Goal: Task Accomplishment & Management: Manage account settings

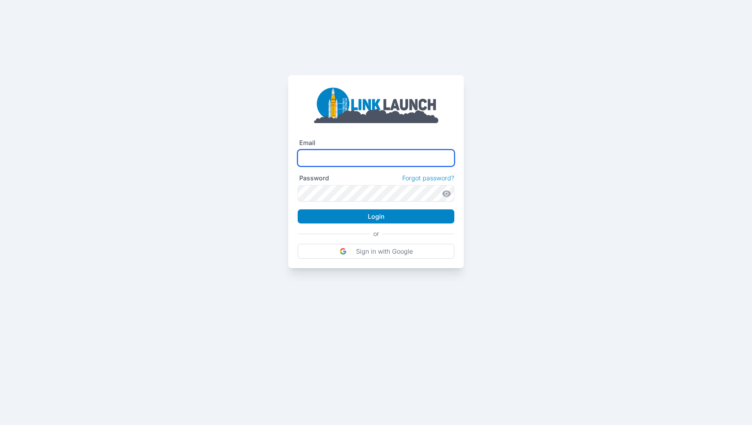
click at [327, 161] on input "text" at bounding box center [376, 158] width 157 height 16
type input "**********"
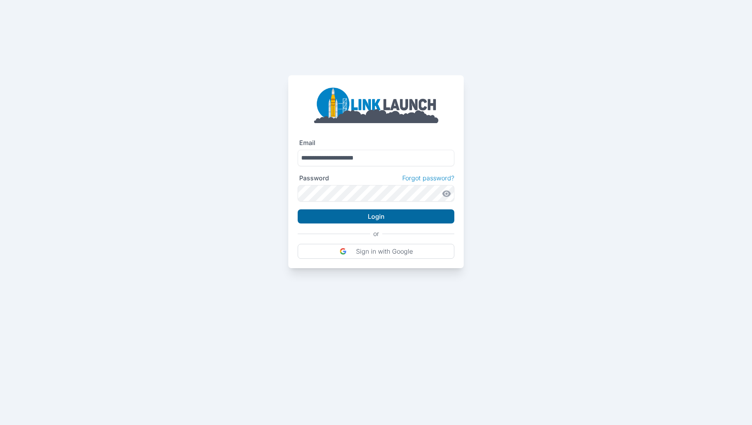
click at [395, 217] on button "Login" at bounding box center [376, 216] width 157 height 14
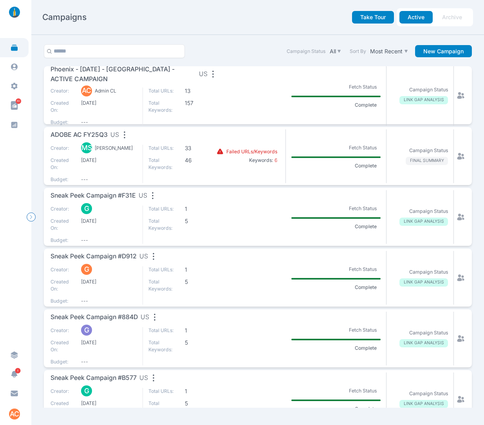
click at [112, 77] on span "Phoenix - [DATE] - [GEOGRAPHIC_DATA] - ACTIVE CAMPAIGN" at bounding box center [124, 74] width 146 height 19
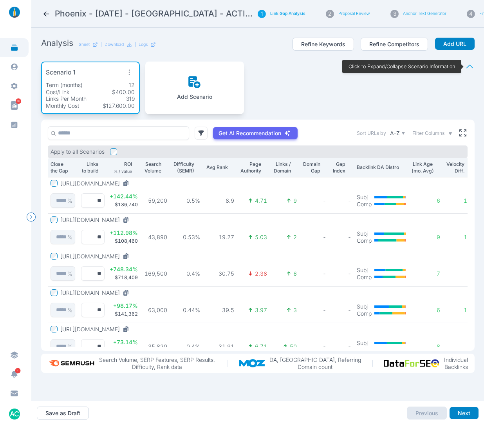
click at [422, 66] on p "Click to Expand/Collapse Scenario Information" at bounding box center [402, 66] width 107 height 7
click at [12, 55] on link at bounding box center [14, 47] width 29 height 19
